Goal: Information Seeking & Learning: Learn about a topic

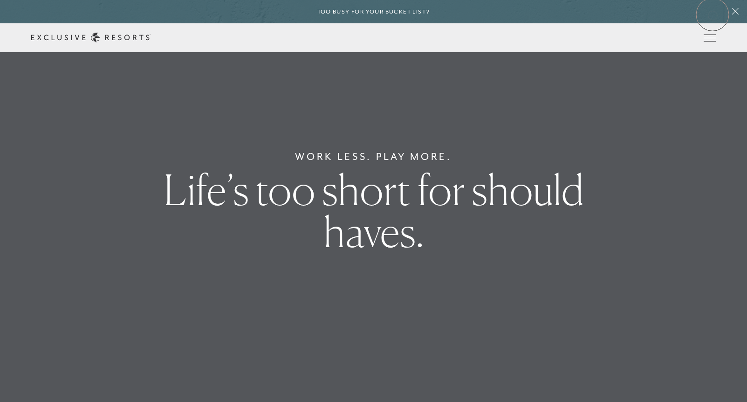
click at [713, 14] on header "Skip to main content Too busy for your bucket list? Not a bucket list. A bluepr…" at bounding box center [373, 26] width 747 height 52
click at [712, 16] on div "Too busy for your bucket list?" at bounding box center [373, 11] width 747 height 23
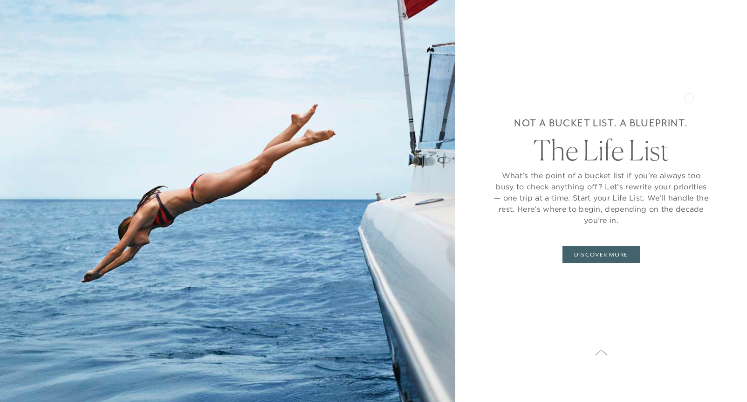
click at [689, 98] on div "Not a bucket list. A blueprint. The Life List What’s the point of a bucket list…" at bounding box center [601, 189] width 217 height 304
click at [608, 353] on icon at bounding box center [601, 352] width 13 height 7
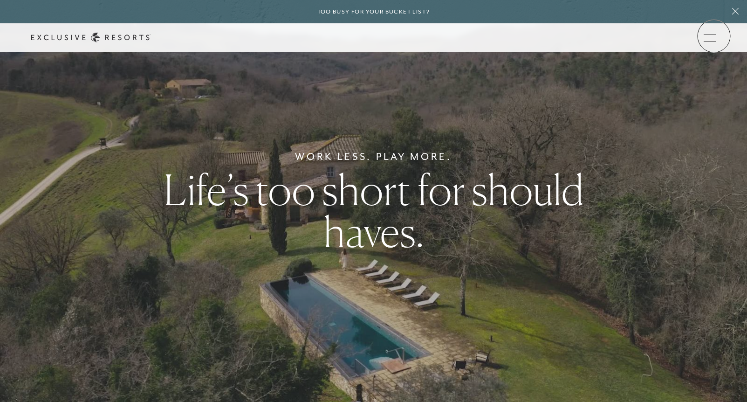
click at [0, 0] on icon at bounding box center [0, 0] width 0 height 0
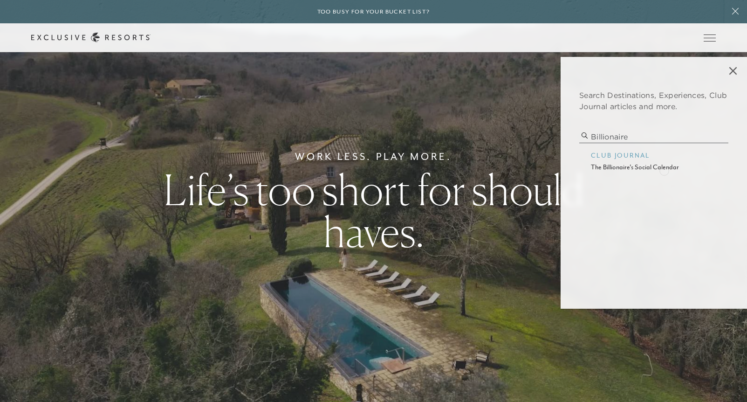
type input "billionaire"
click at [664, 170] on p "the billionaire's social calendar" at bounding box center [654, 167] width 126 height 10
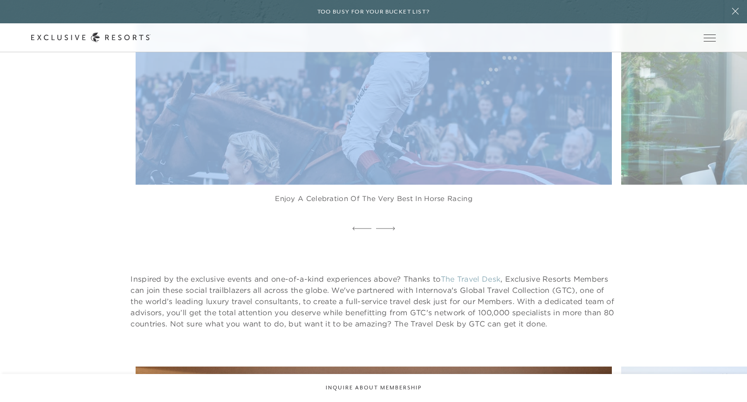
scroll to position [8286, 0]
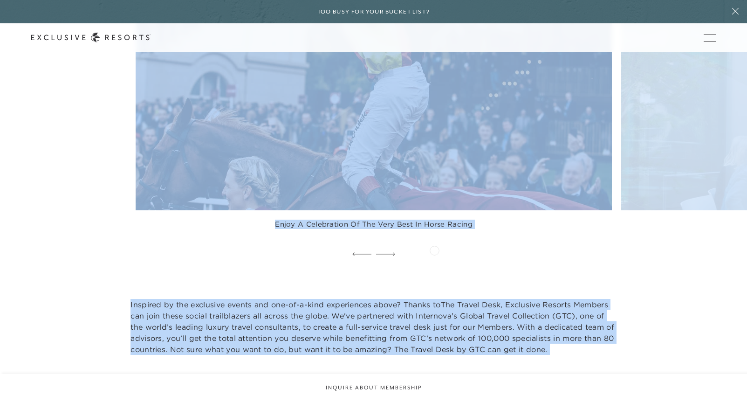
drag, startPoint x: 417, startPoint y: 279, endPoint x: 435, endPoint y: 249, distance: 34.5
copy article "Lor — ips, dolo, sitam, cons, adi — elit sed doei te inci. Ut Labor Etdolor Mag…"
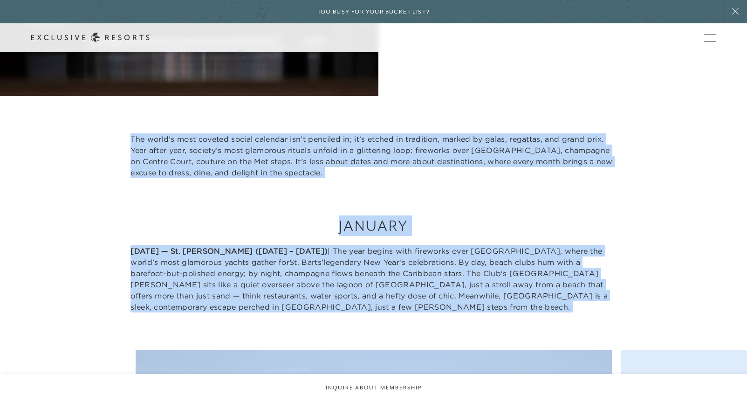
scroll to position [379, 0]
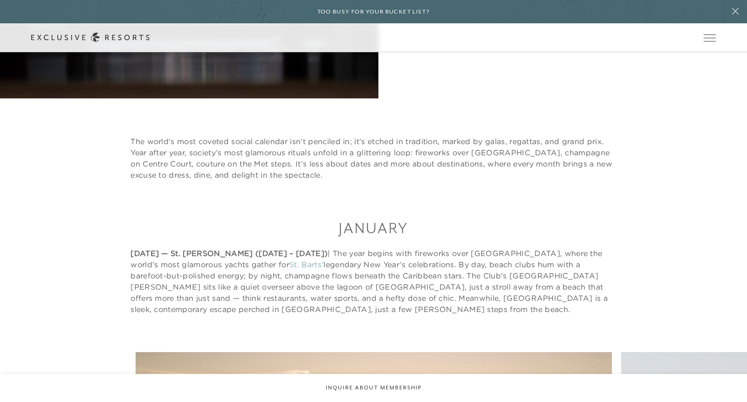
click at [237, 145] on p "The world’s most coveted social calendar isn’t penciled in; it’s etched in trad…" at bounding box center [374, 158] width 486 height 45
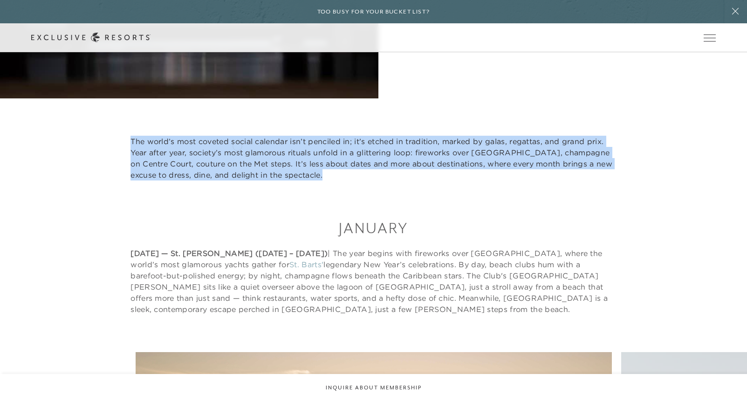
click at [237, 145] on p "The world’s most coveted social calendar isn’t penciled in; it’s etched in trad…" at bounding box center [374, 158] width 486 height 45
copy article "The world’s most coveted social calendar isn’t penciled in; it’s etched in trad…"
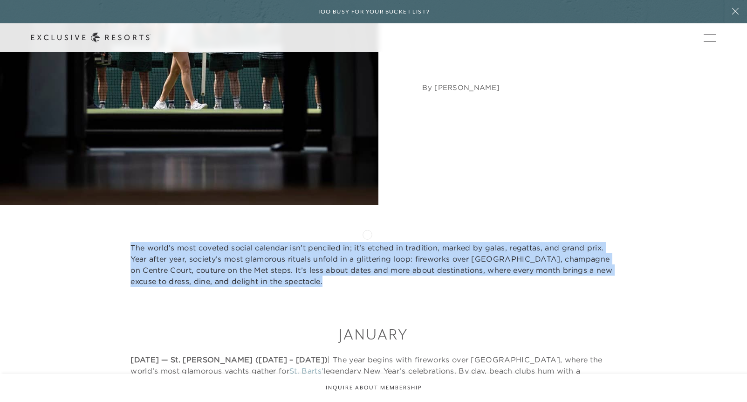
scroll to position [0, 0]
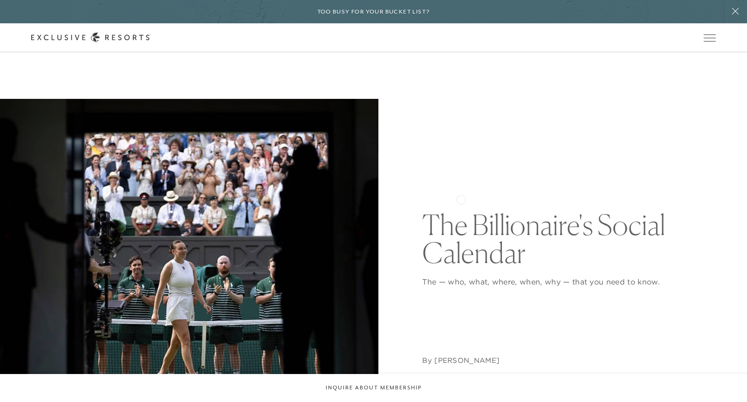
click at [493, 194] on div "The Billionaire's Social Calendar The — who, what, where, when, why — that you …" at bounding box center [568, 288] width 293 height 379
drag, startPoint x: 434, startPoint y: 225, endPoint x: 531, endPoint y: 240, distance: 97.7
click at [531, 240] on h1 "The Billionaire's Social Calendar" at bounding box center [568, 239] width 293 height 56
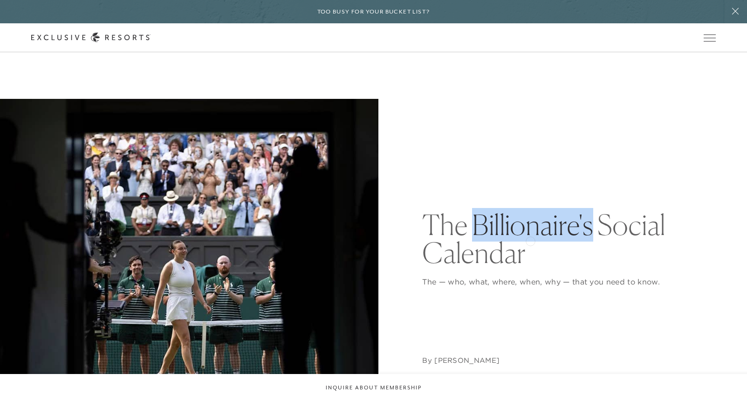
click at [531, 240] on h1 "The Billionaire's Social Calendar" at bounding box center [568, 239] width 293 height 56
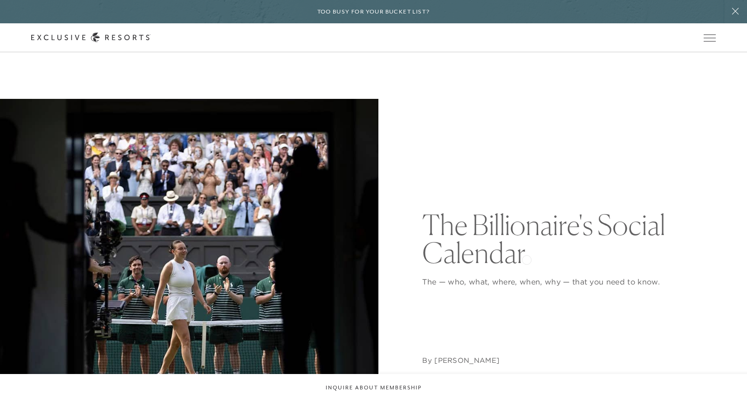
click at [527, 259] on h1 "The Billionaire's Social Calendar" at bounding box center [568, 239] width 293 height 56
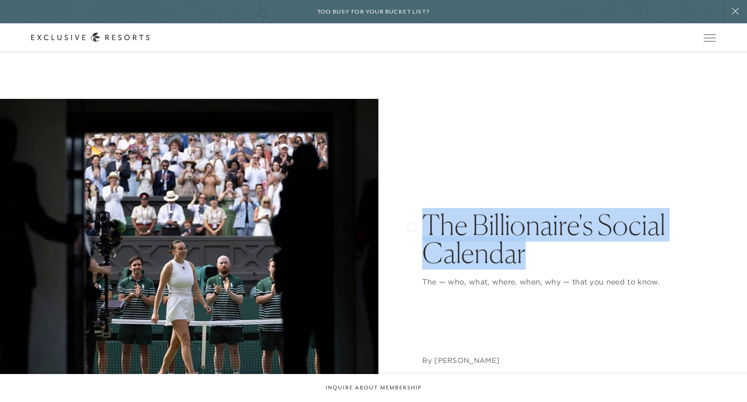
drag, startPoint x: 538, startPoint y: 253, endPoint x: 409, endPoint y: 225, distance: 132.1
click at [409, 225] on div "The Billionaire's Social Calendar The — who, what, where, when, why — that you …" at bounding box center [373, 288] width 685 height 379
copy h1 "The Billionaire's Social Calendar"
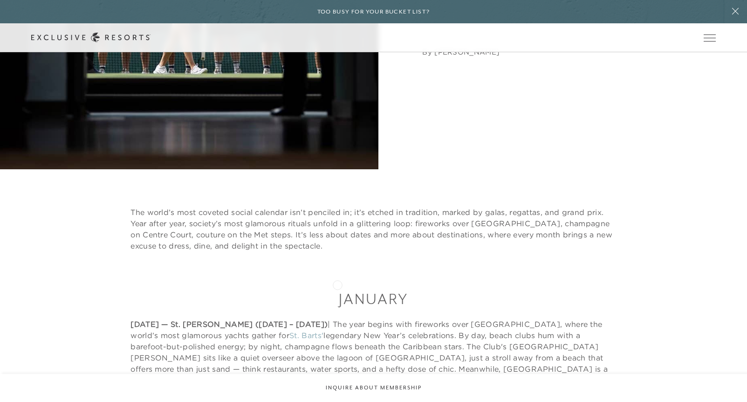
scroll to position [438, 0]
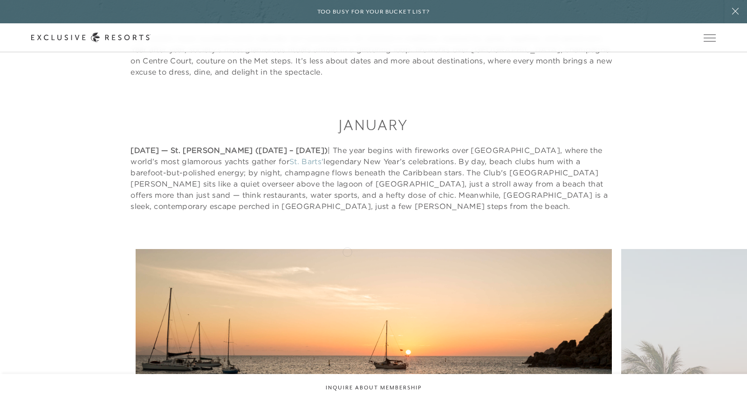
scroll to position [502, 0]
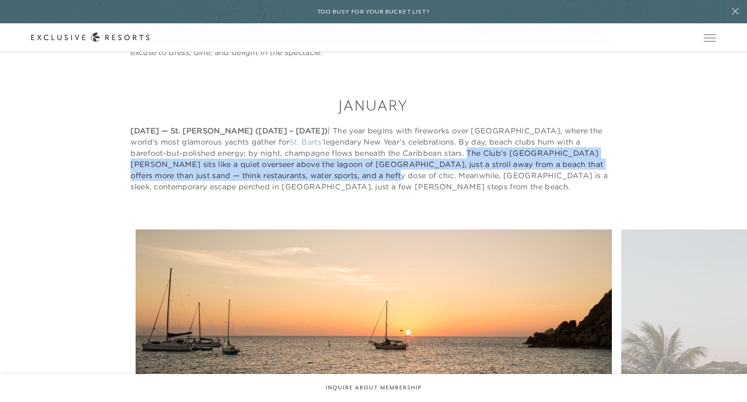
drag, startPoint x: 467, startPoint y: 152, endPoint x: 326, endPoint y: 176, distance: 142.8
click at [326, 176] on p "[DATE] — St. Barts ([DATE] – [DATE]) | The year begins with fireworks over [GEO…" at bounding box center [374, 158] width 486 height 67
copy p "The Club's [GEOGRAPHIC_DATA][PERSON_NAME] sits like a quiet overseer above the …"
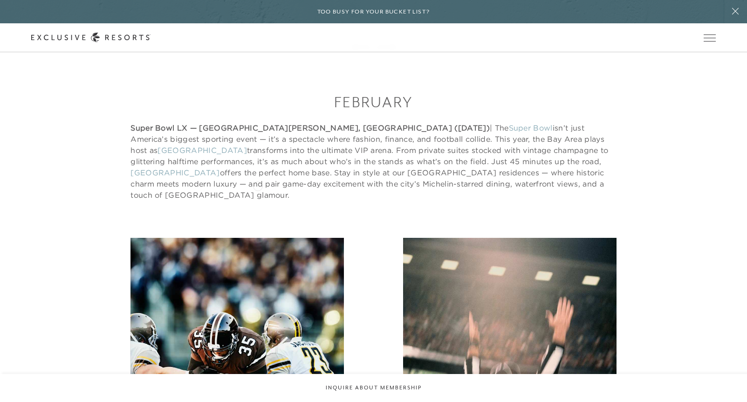
scroll to position [1033, 0]
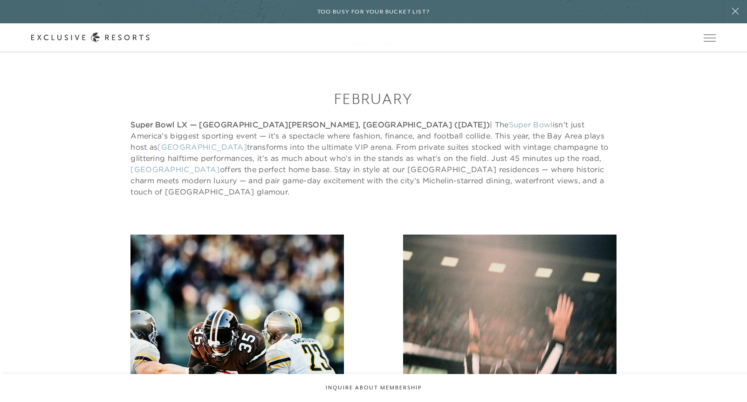
click at [264, 157] on p "Super Bowl LX — [GEOGRAPHIC_DATA][PERSON_NAME], [GEOGRAPHIC_DATA] ([DATE]) | Th…" at bounding box center [374, 158] width 486 height 78
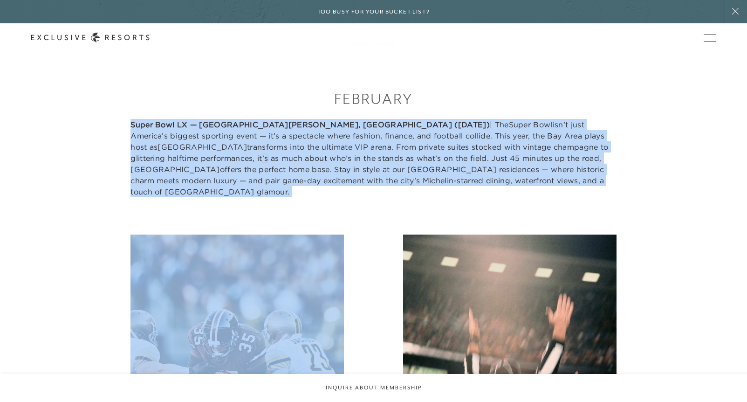
click at [264, 157] on p "Super Bowl LX — [GEOGRAPHIC_DATA][PERSON_NAME], [GEOGRAPHIC_DATA] ([DATE]) | Th…" at bounding box center [374, 158] width 486 height 78
copy article "Super Bowl LX — [GEOGRAPHIC_DATA][PERSON_NAME], [GEOGRAPHIC_DATA] ([DATE]) | Th…"
click at [378, 145] on p "Super Bowl LX — [GEOGRAPHIC_DATA][PERSON_NAME], [GEOGRAPHIC_DATA] ([DATE]) | Th…" at bounding box center [374, 158] width 486 height 78
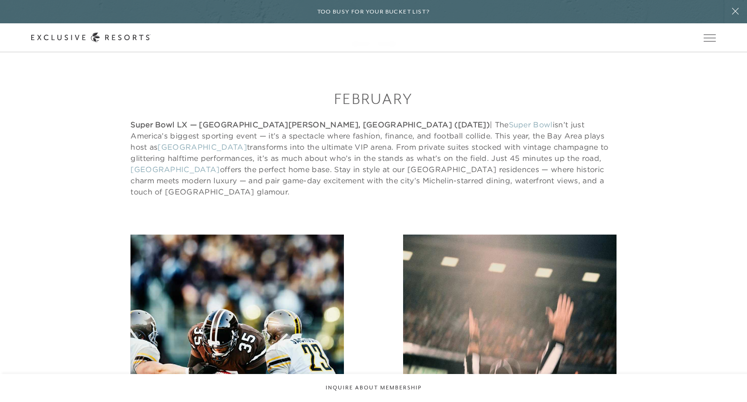
scroll to position [1036, 0]
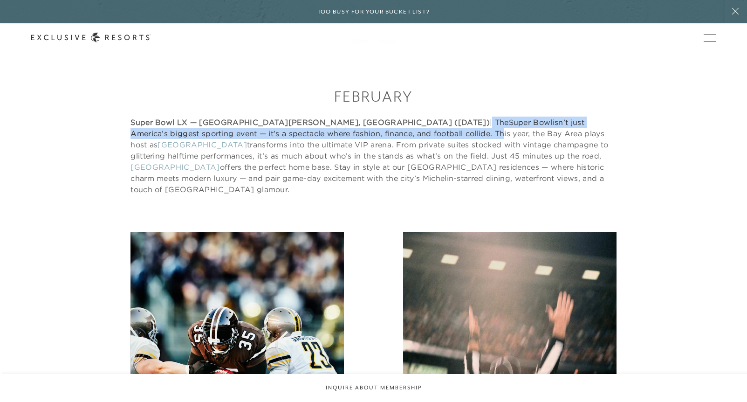
drag, startPoint x: 344, startPoint y: 113, endPoint x: 341, endPoint y: 126, distance: 13.0
click at [341, 126] on p "Super Bowl LX — [GEOGRAPHIC_DATA][PERSON_NAME], [GEOGRAPHIC_DATA] ([DATE]) | Th…" at bounding box center [374, 156] width 486 height 78
copy p "The Super Bowl isn’t just America’s biggest sporting event — it’s a spectacle w…"
